Goal: Transaction & Acquisition: Book appointment/travel/reservation

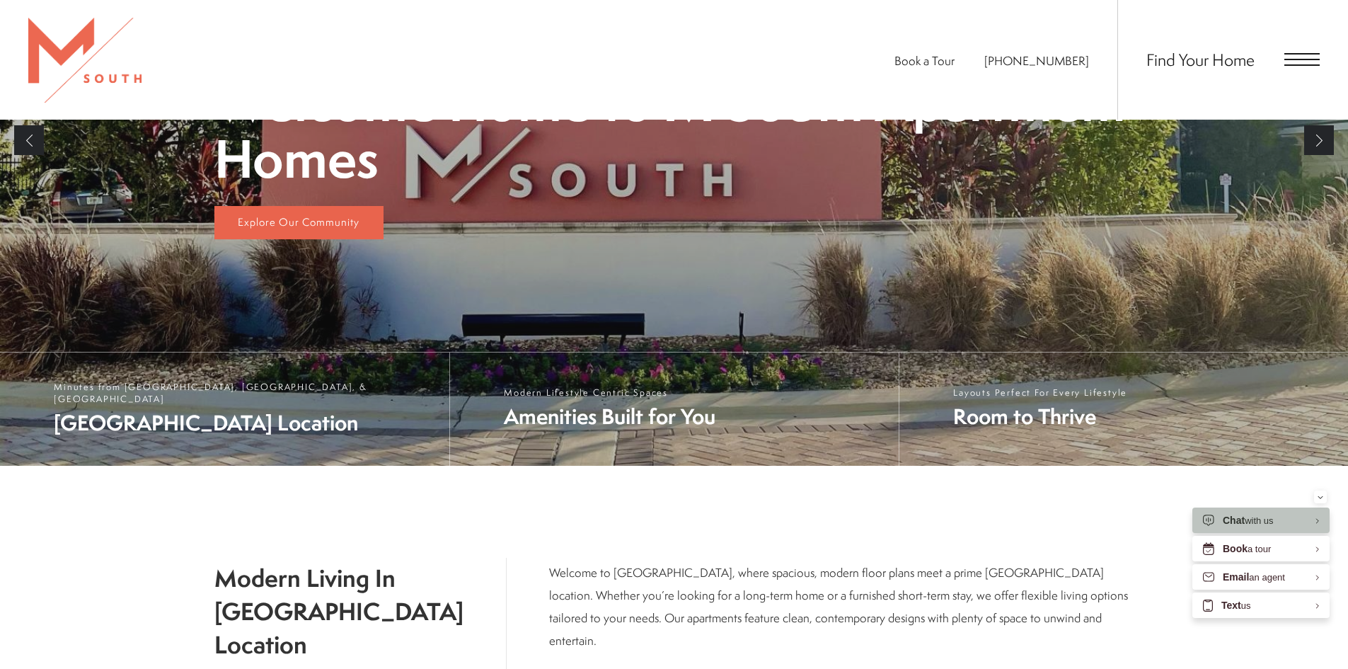
scroll to position [425, 0]
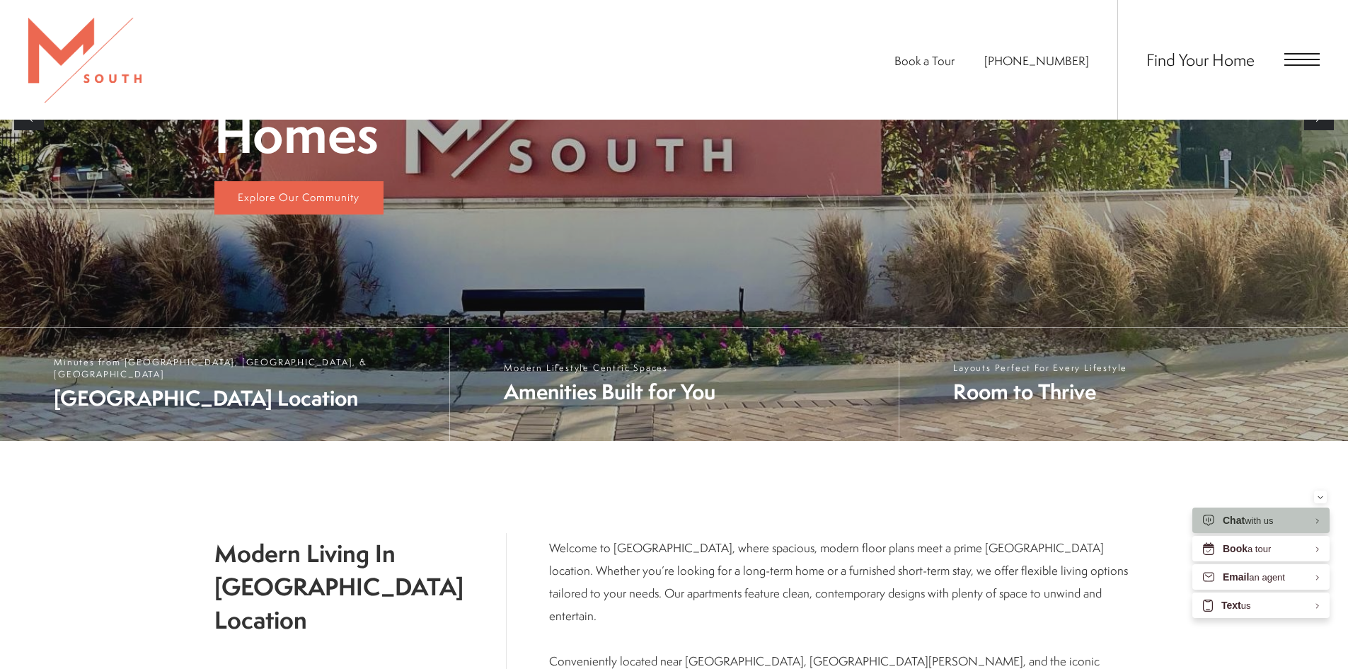
click at [1281, 52] on div "Find Your Home" at bounding box center [1218, 60] width 202 height 120
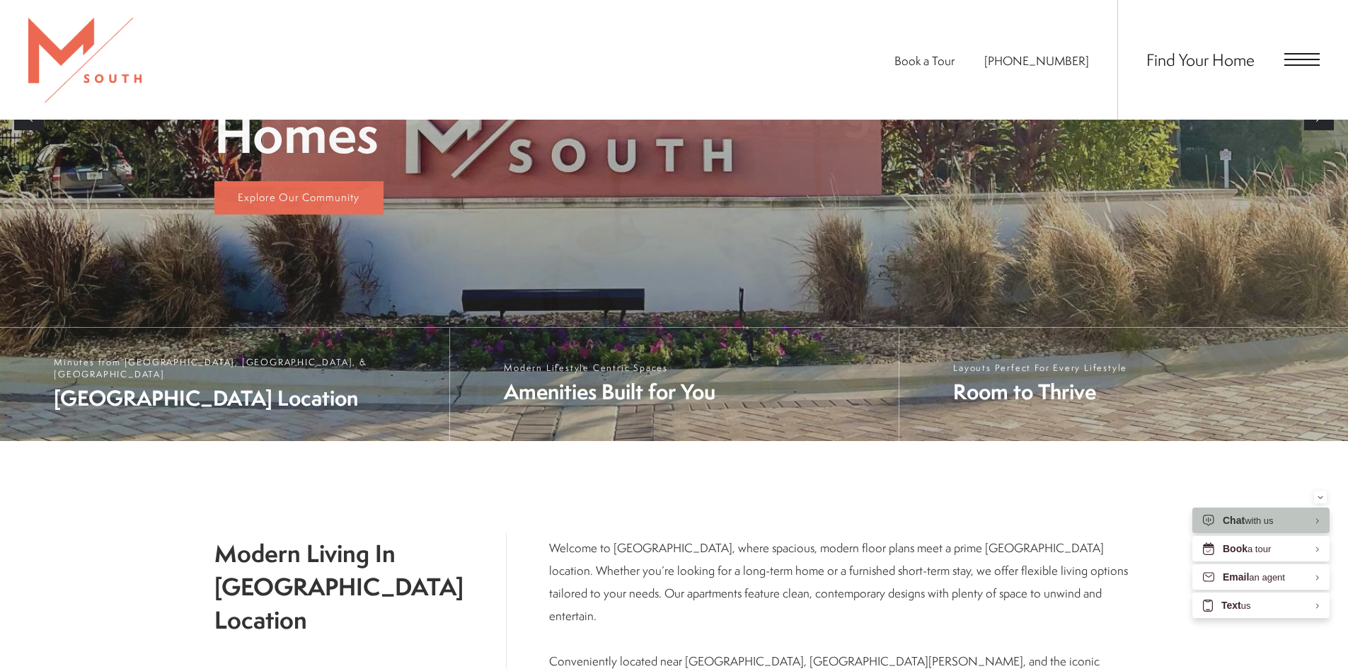
click at [1293, 55] on span "Open Menu" at bounding box center [1301, 59] width 35 height 13
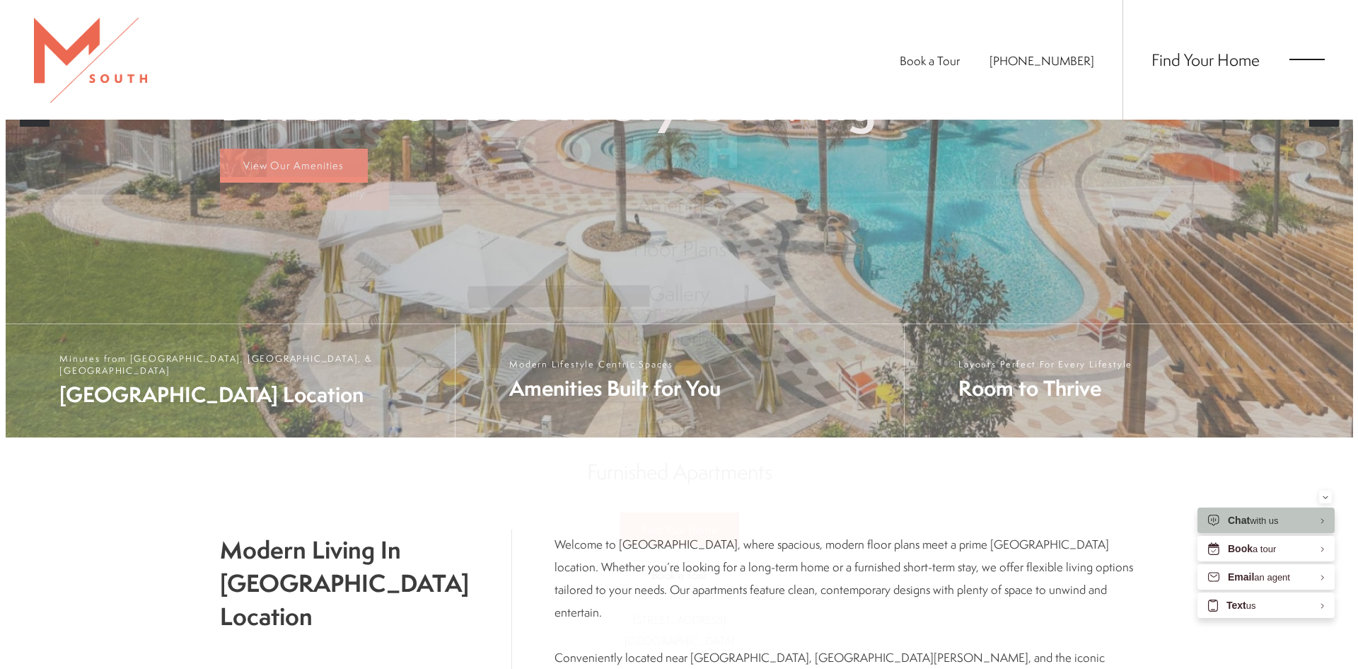
scroll to position [0, 0]
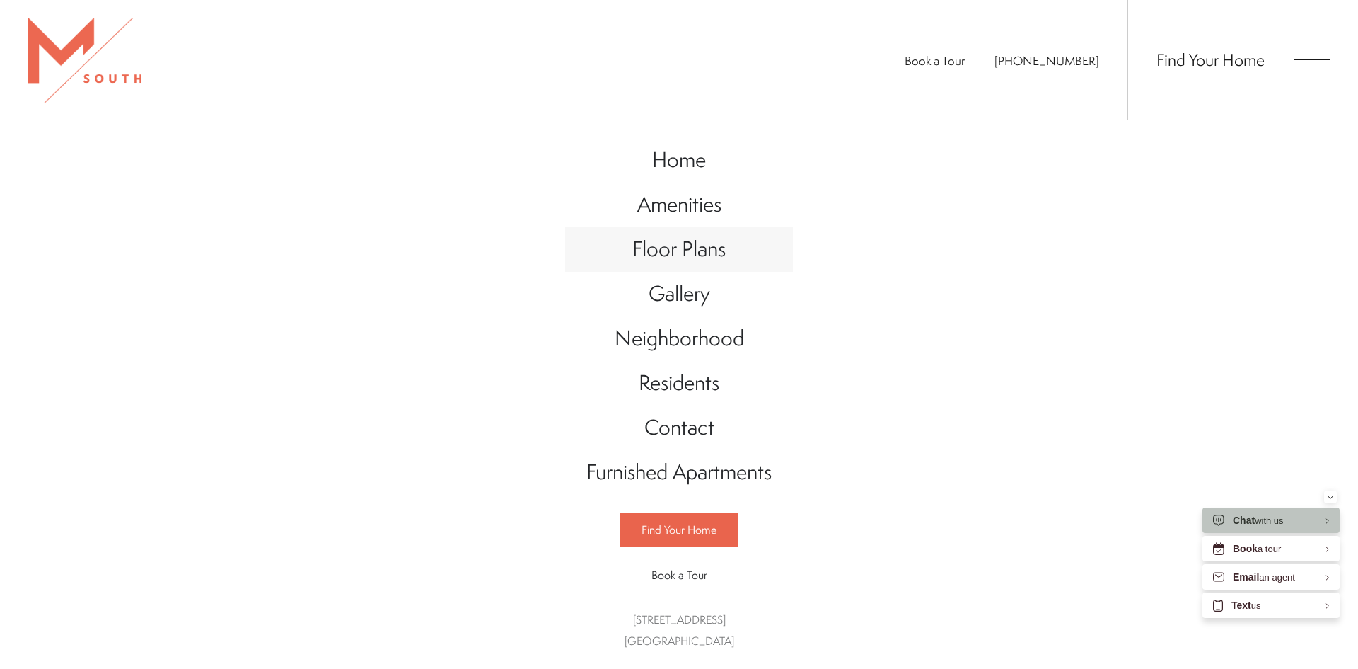
click at [681, 251] on span "Floor Plans" at bounding box center [679, 248] width 93 height 29
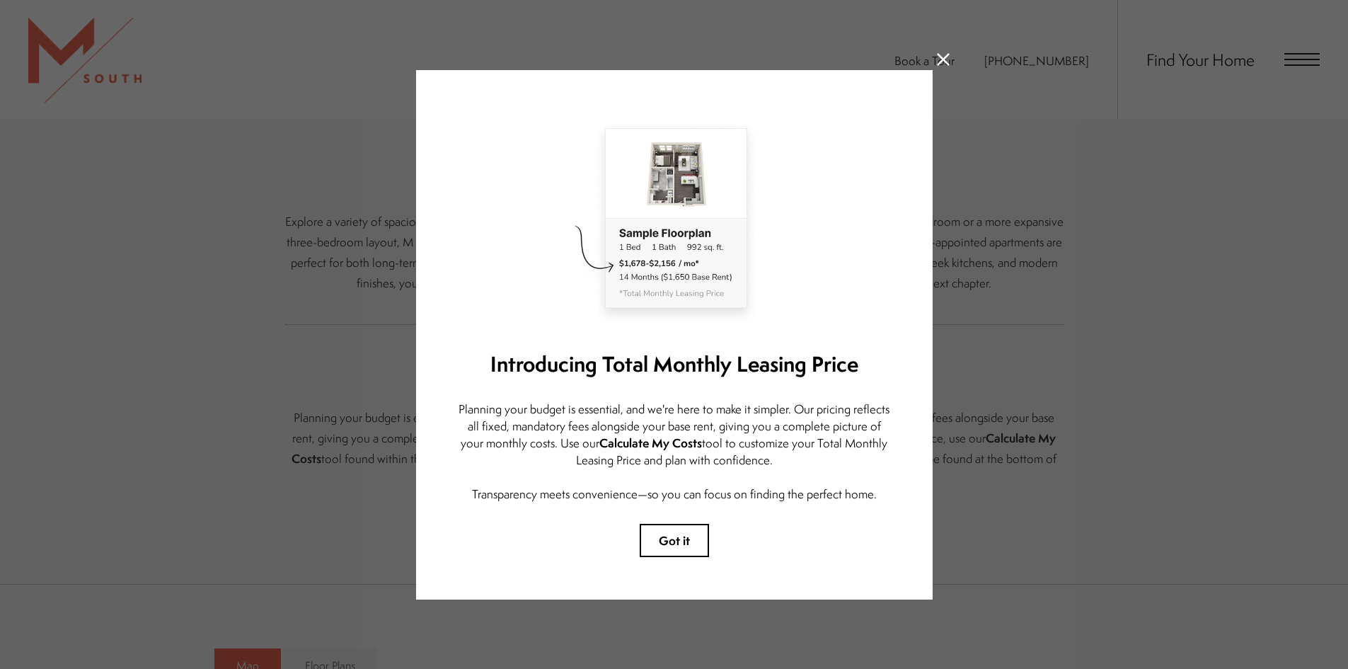
scroll to position [425, 0]
click at [944, 53] on icon at bounding box center [943, 59] width 13 height 13
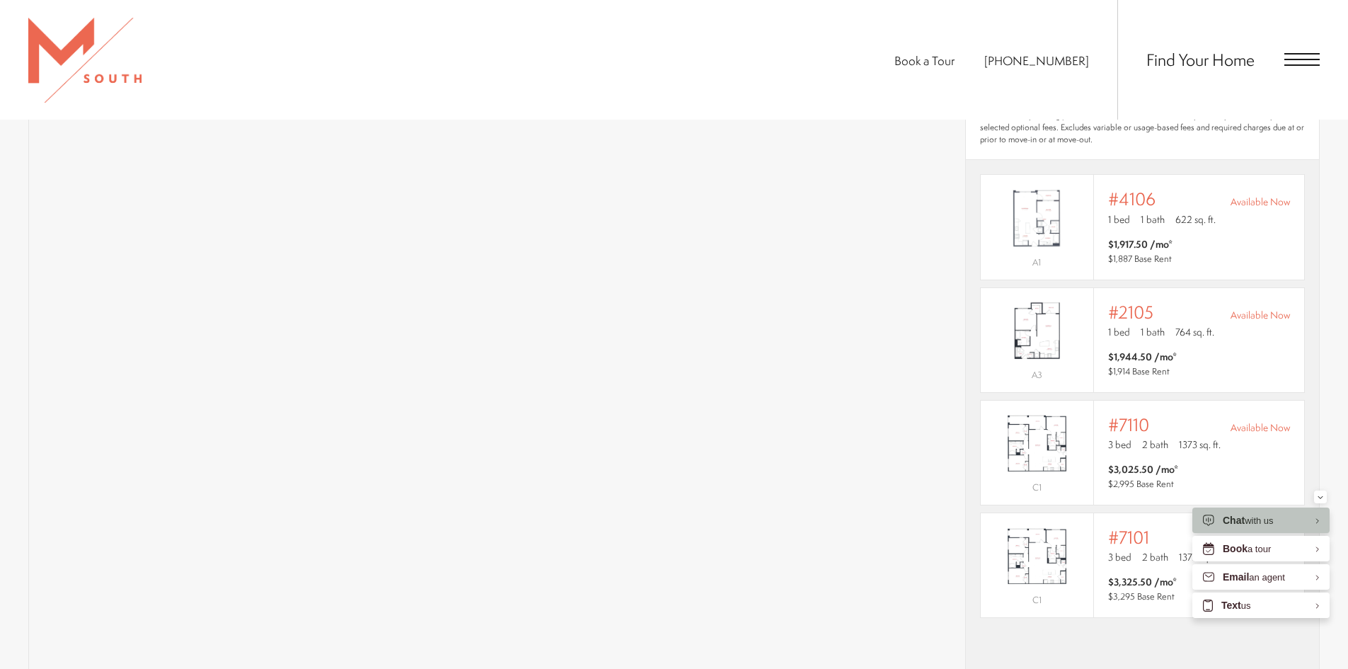
scroll to position [1132, 0]
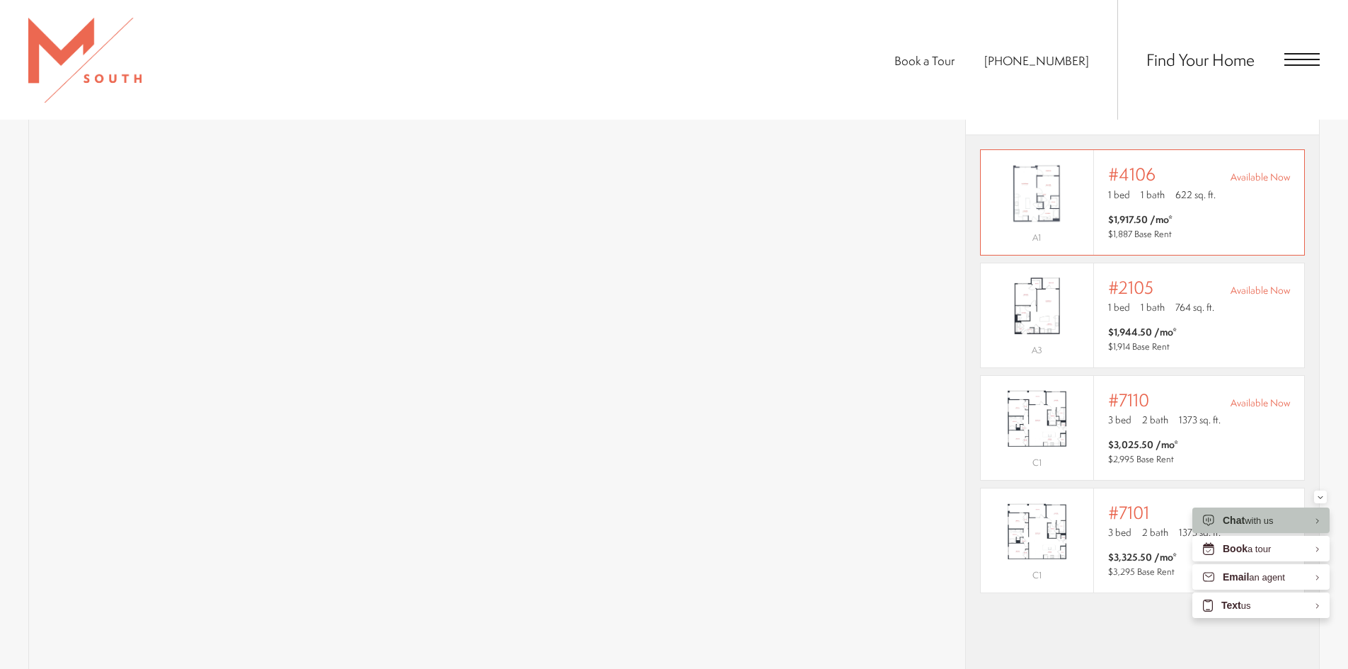
click at [1244, 212] on span "$1,917.50 /mo* $1,887 Base Rent" at bounding box center [1199, 226] width 182 height 28
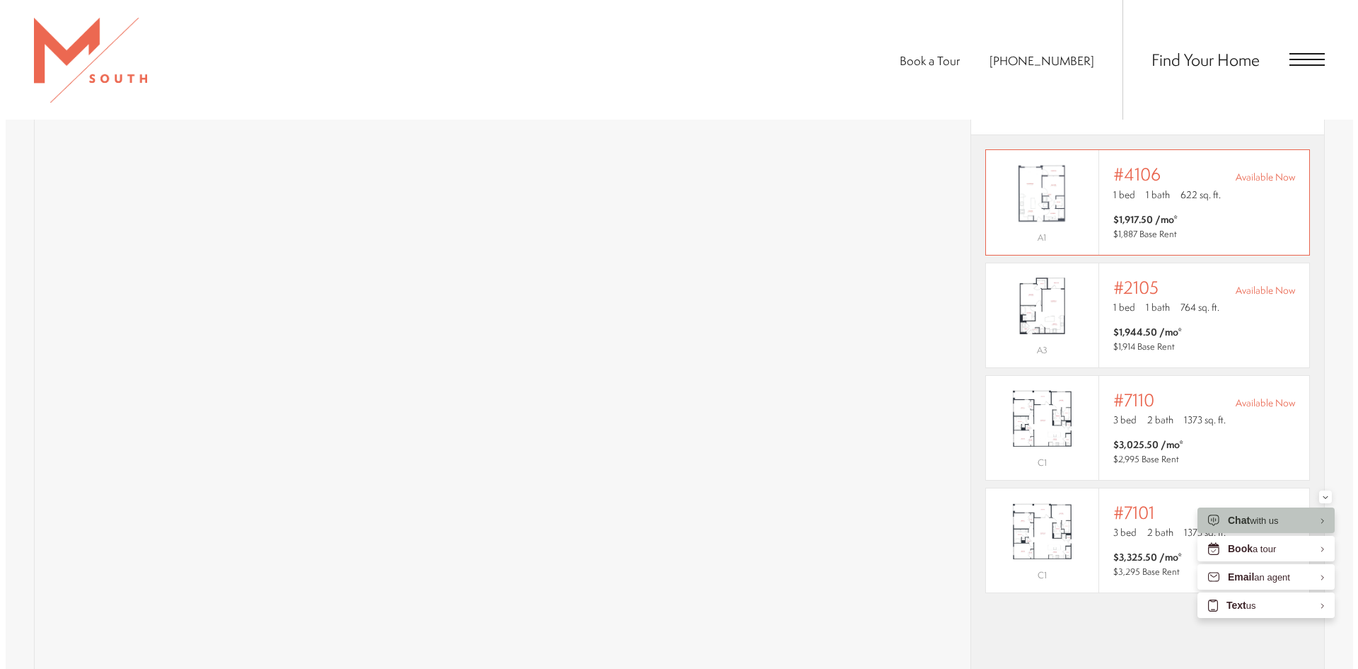
scroll to position [0, 0]
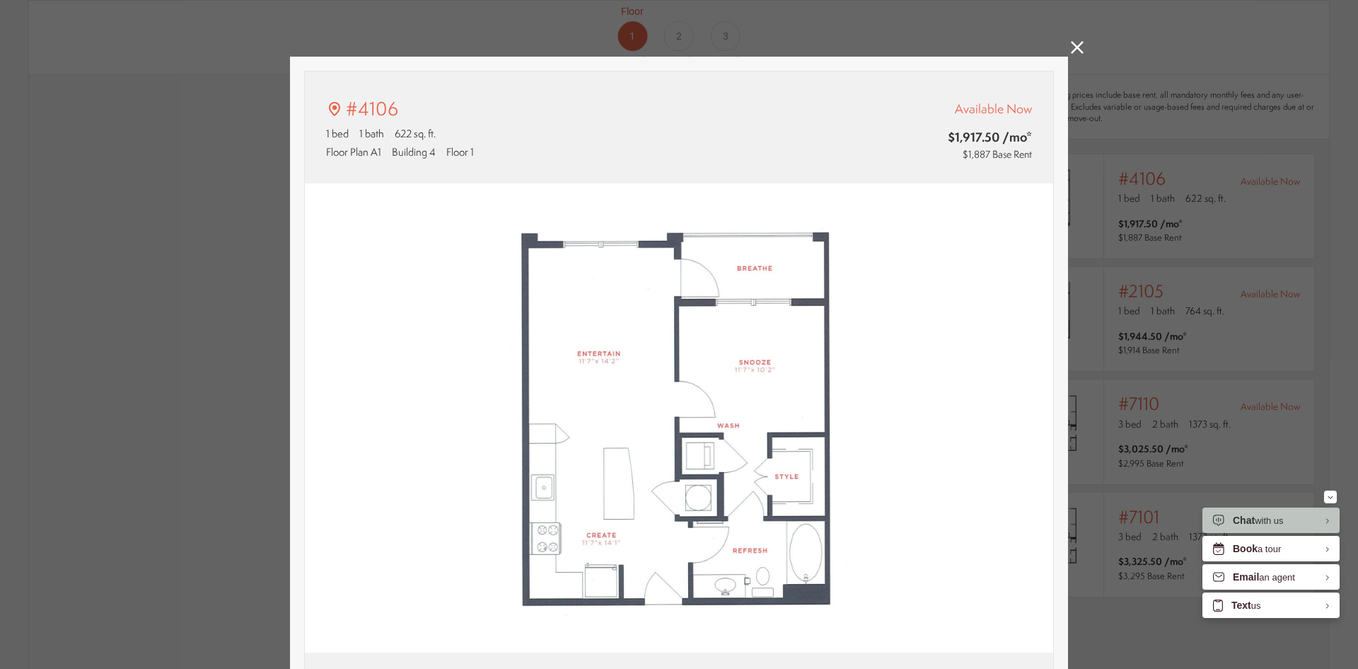
type input "**********"
click at [1071, 49] on icon at bounding box center [1077, 47] width 13 height 13
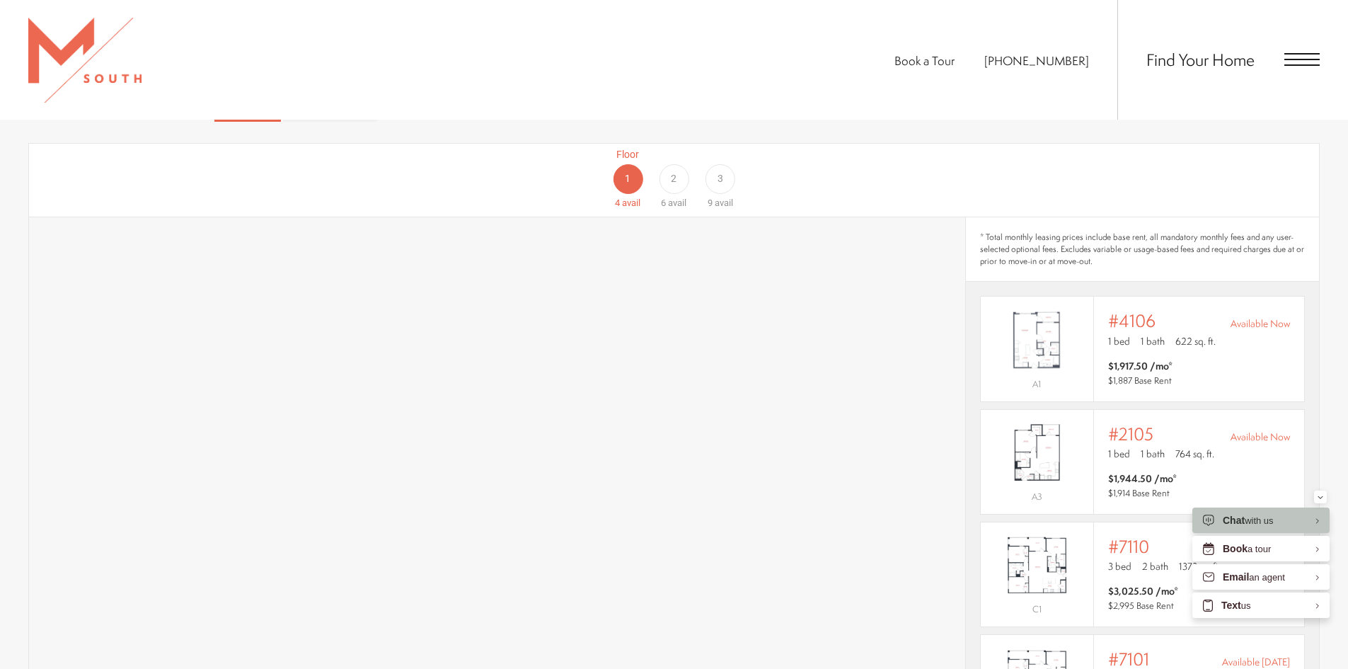
scroll to position [849, 0]
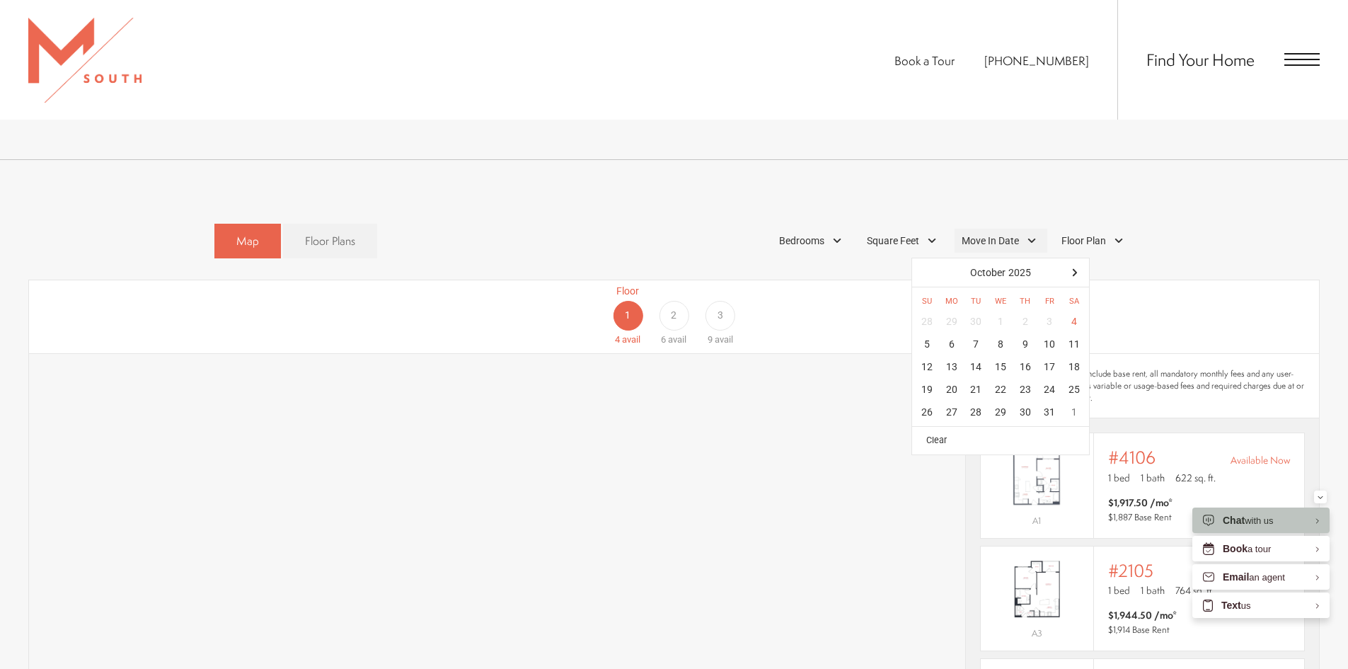
click at [1018, 233] on span "Move In Date" at bounding box center [990, 240] width 57 height 15
click at [1069, 261] on div at bounding box center [1074, 272] width 23 height 23
click at [1001, 400] on div "31" at bounding box center [1000, 411] width 25 height 23
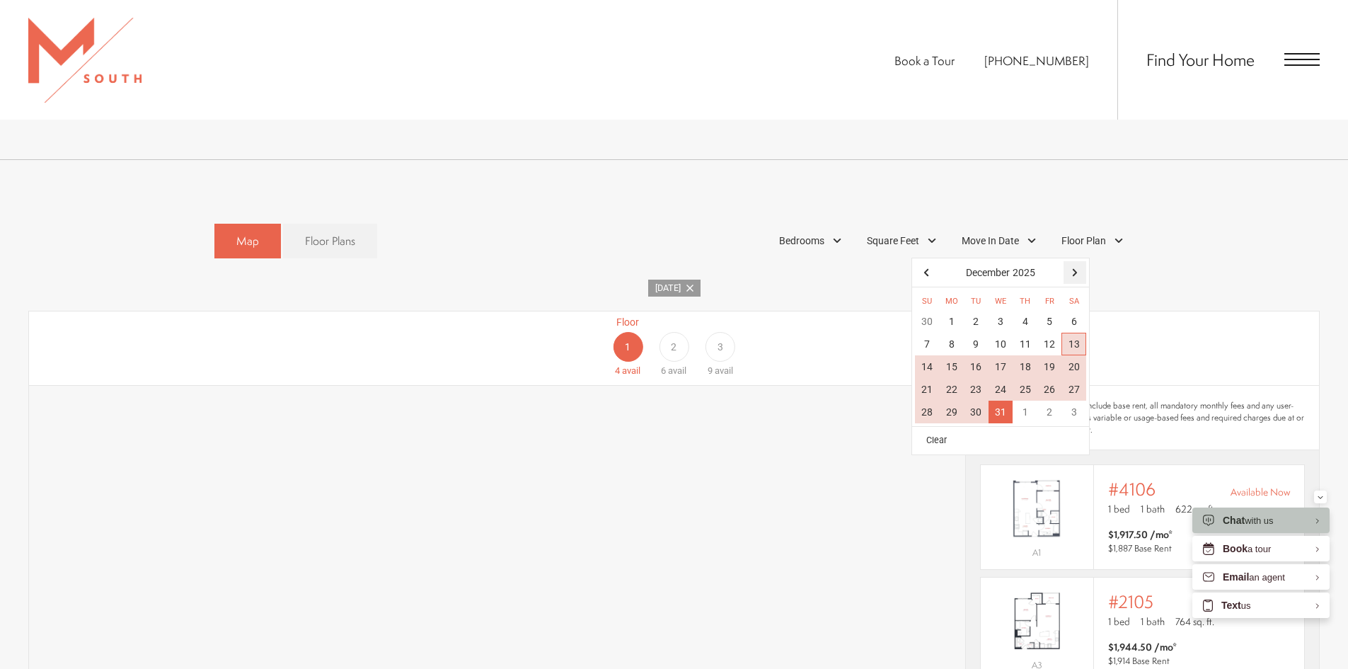
click at [1069, 261] on div at bounding box center [1074, 272] width 23 height 23
click at [1052, 400] on div "30" at bounding box center [1049, 411] width 25 height 23
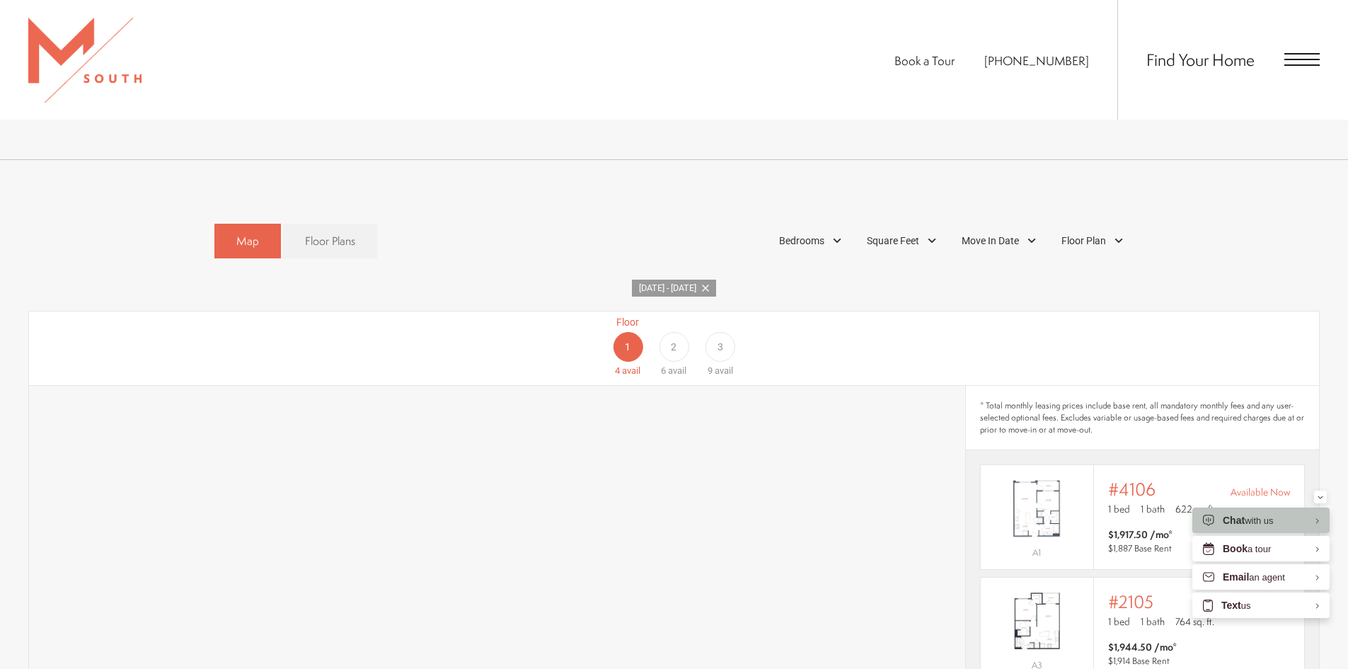
click at [716, 279] on link "Dec 31 - Jan 30, 2026" at bounding box center [674, 288] width 84 height 18
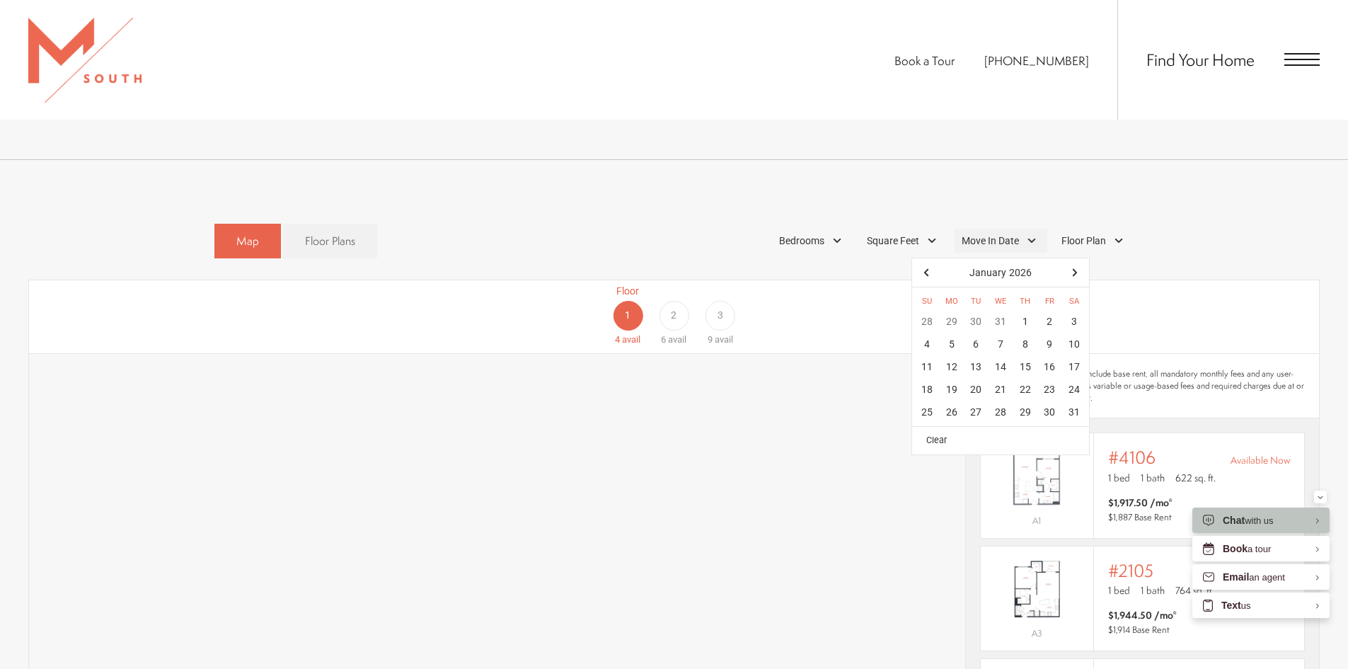
click at [998, 229] on div "Move In Date" at bounding box center [1000, 241] width 93 height 24
click at [1048, 400] on div "30" at bounding box center [1049, 411] width 25 height 23
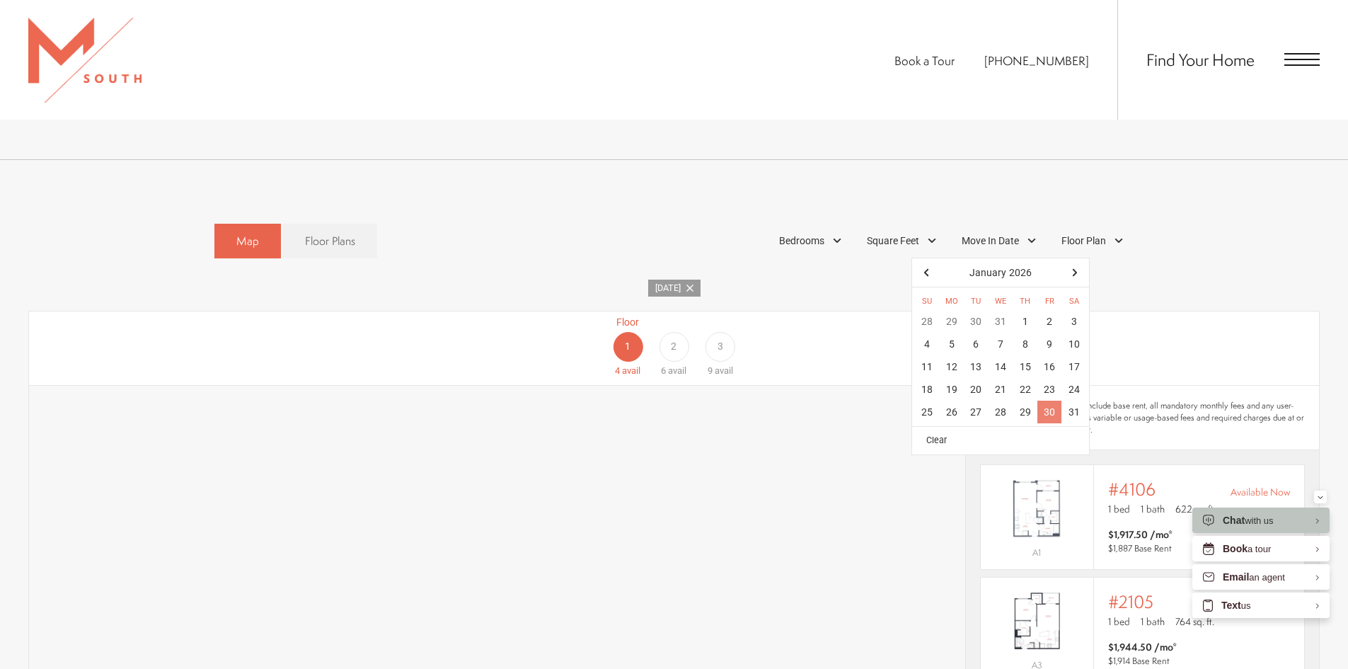
click at [1048, 400] on div "30" at bounding box center [1049, 411] width 25 height 23
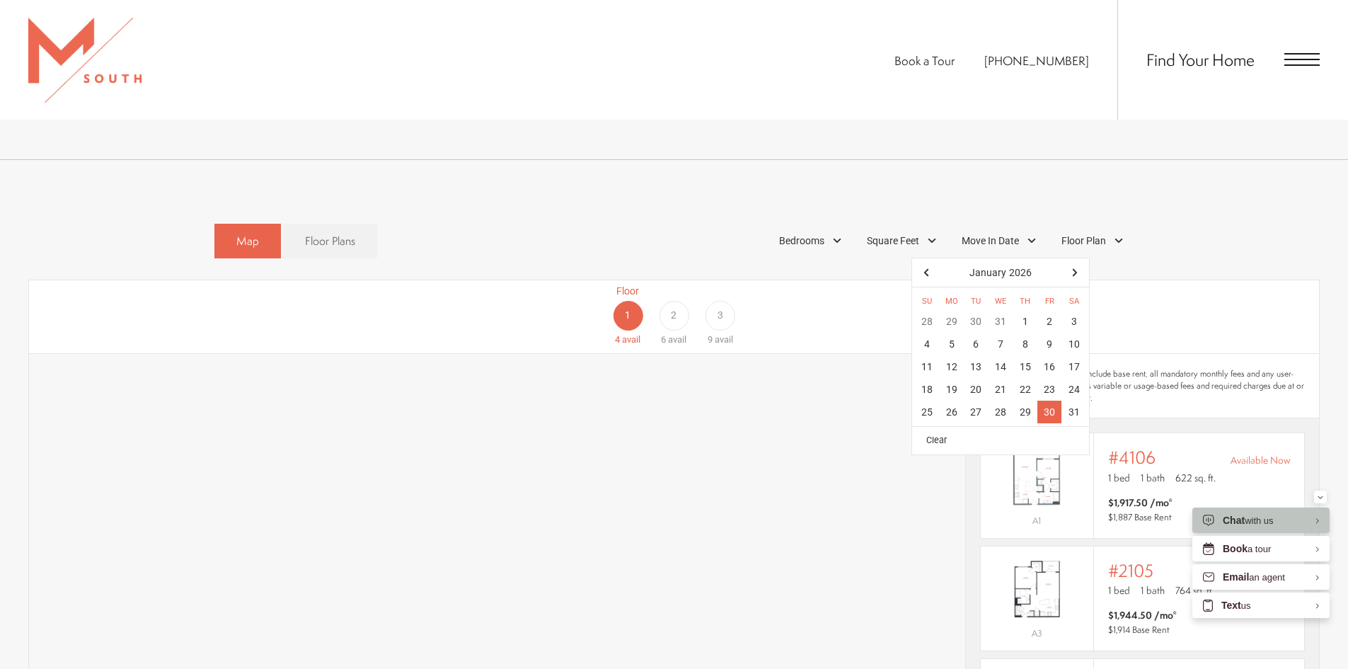
click at [1048, 400] on div "30" at bounding box center [1049, 411] width 25 height 23
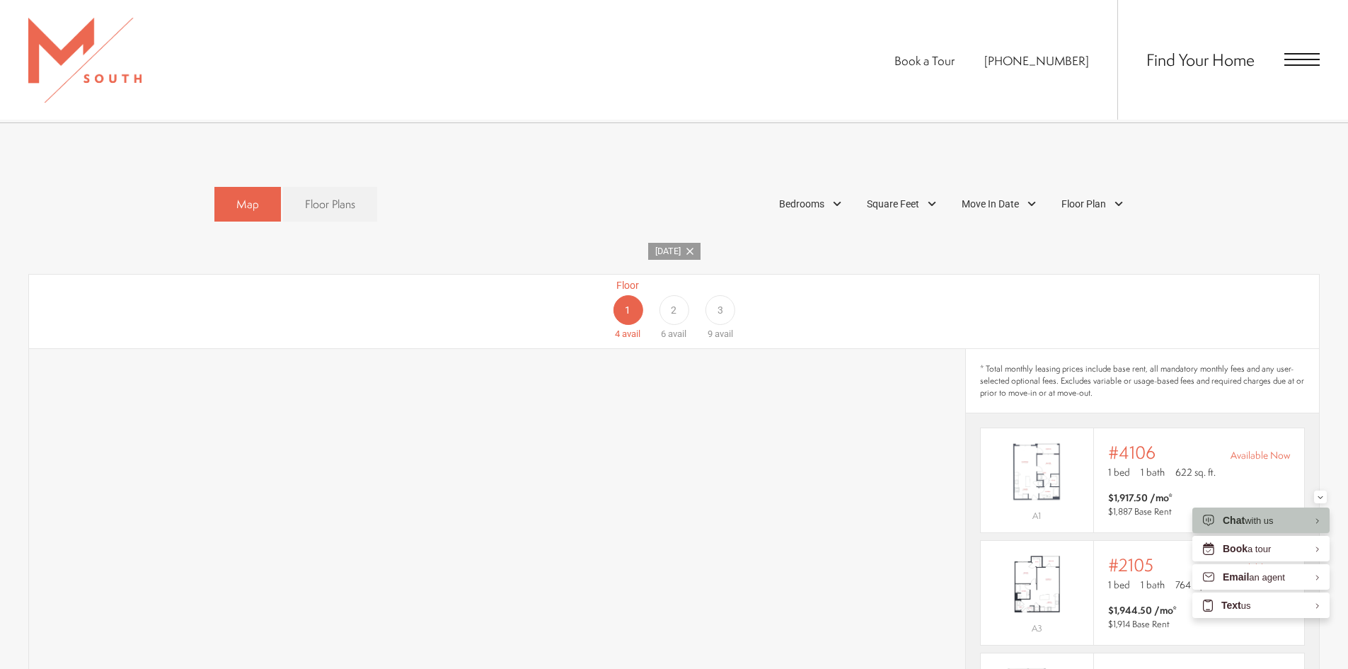
scroll to position [920, 0]
